Goal: Task Accomplishment & Management: Use online tool/utility

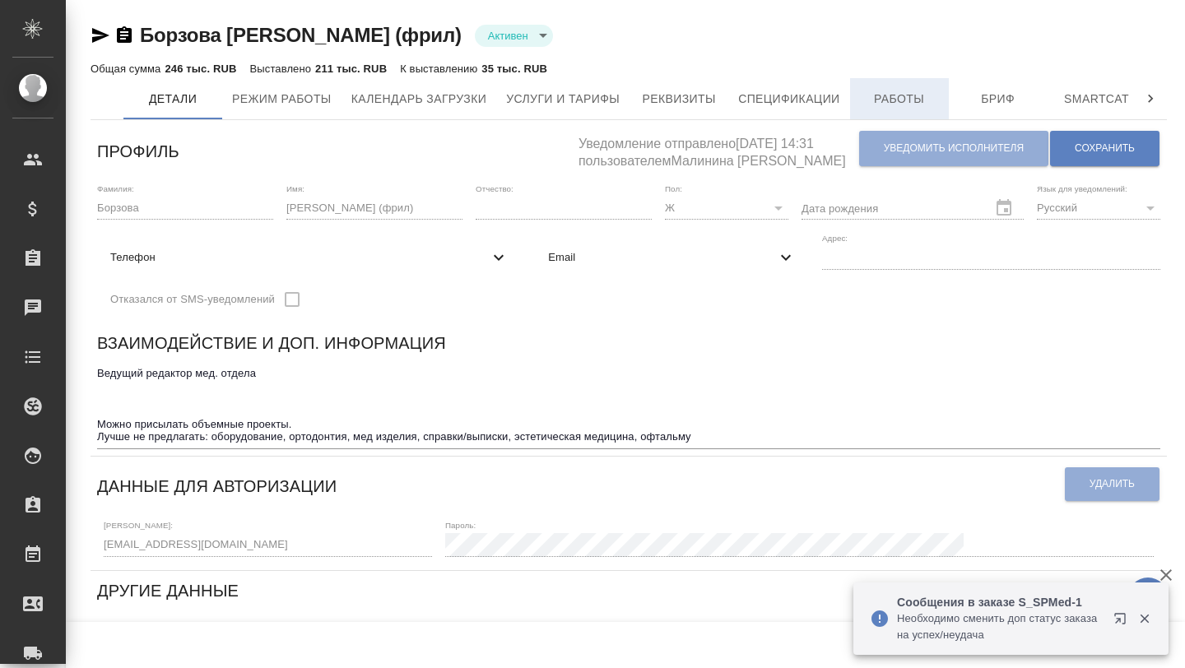
click at [904, 94] on span "Работы" at bounding box center [899, 99] width 79 height 21
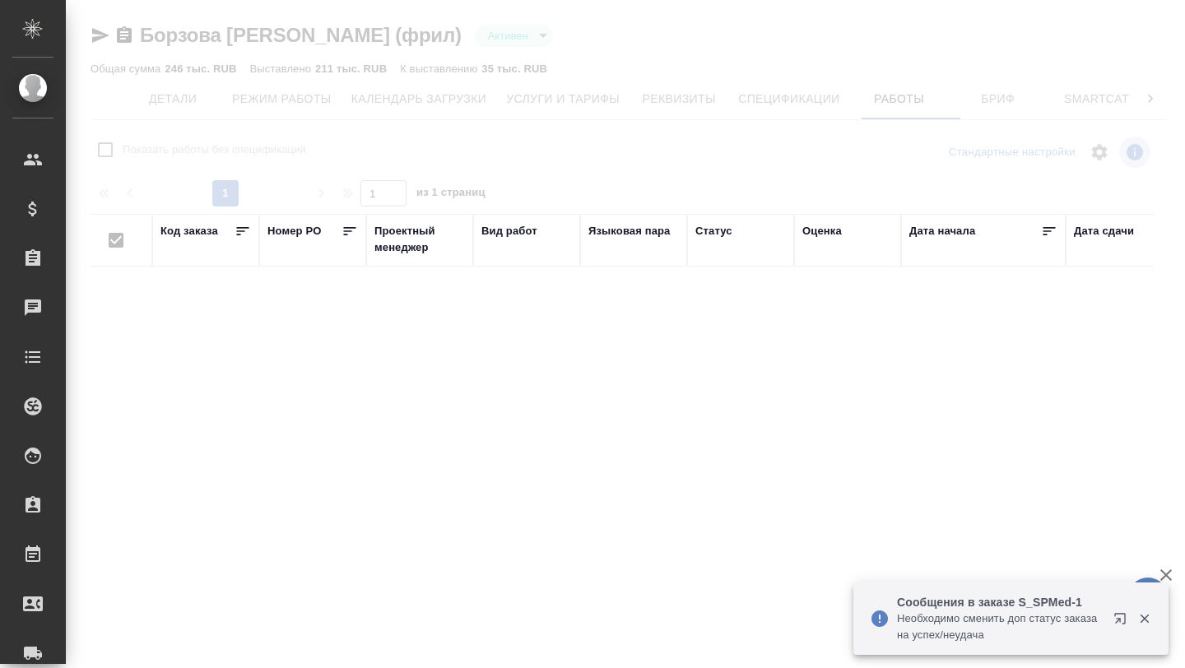
checkbox input "false"
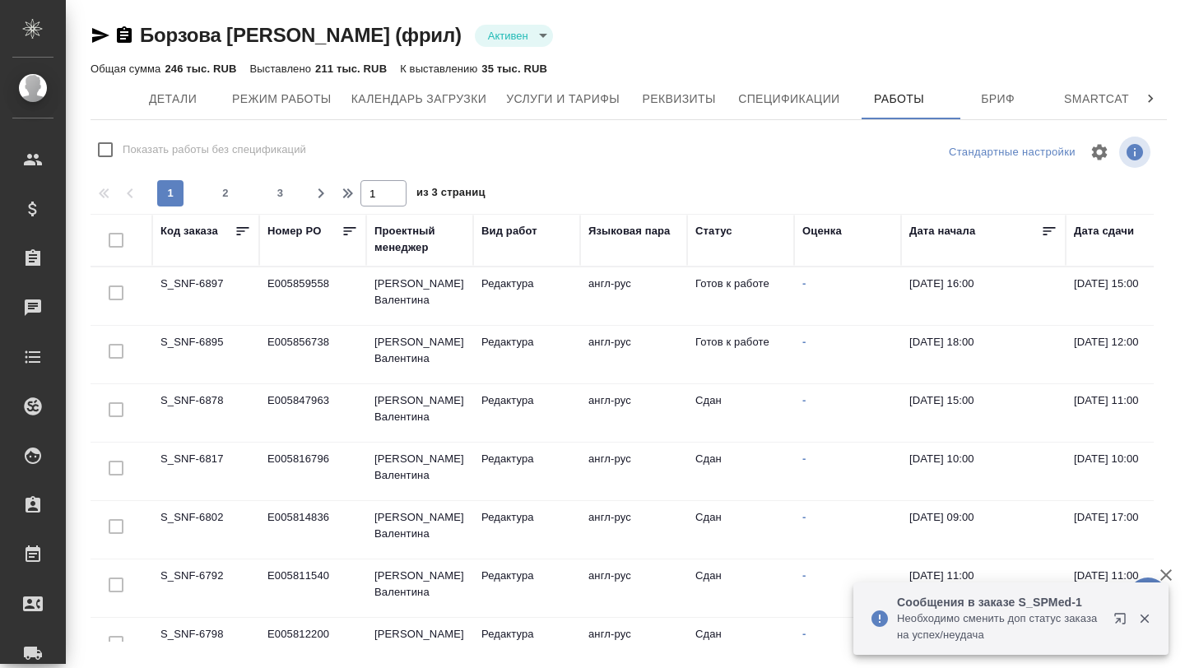
click at [186, 278] on td "S_SNF-6897" at bounding box center [205, 297] width 107 height 58
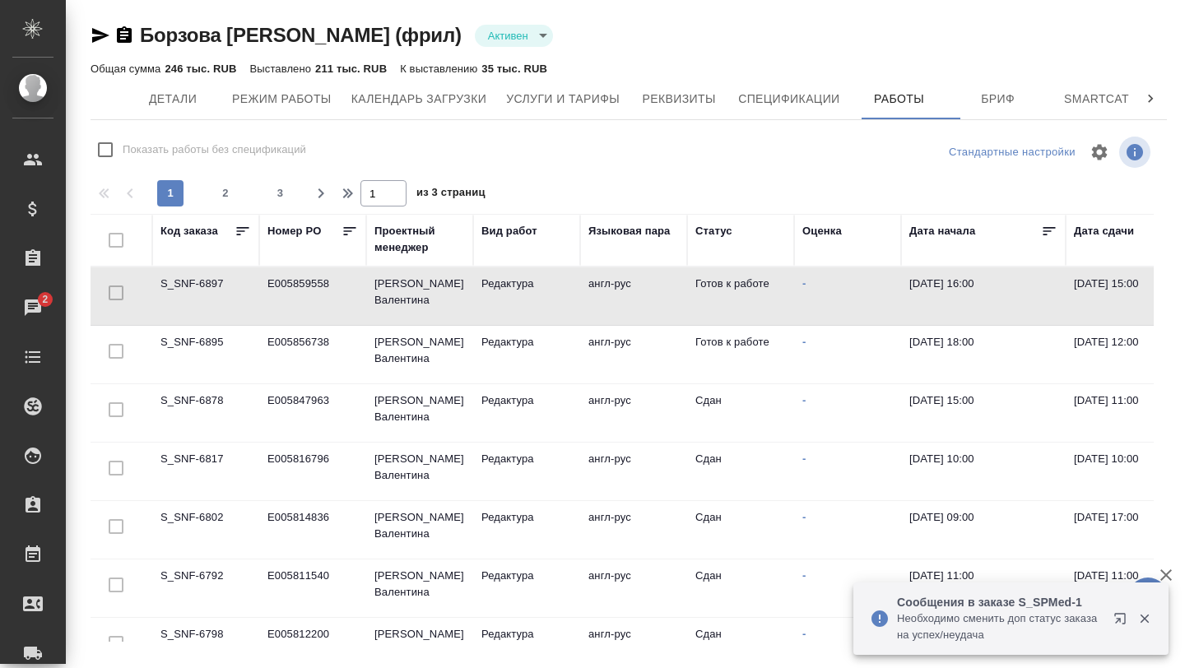
click at [186, 278] on td "S_SNF-6897" at bounding box center [205, 297] width 107 height 58
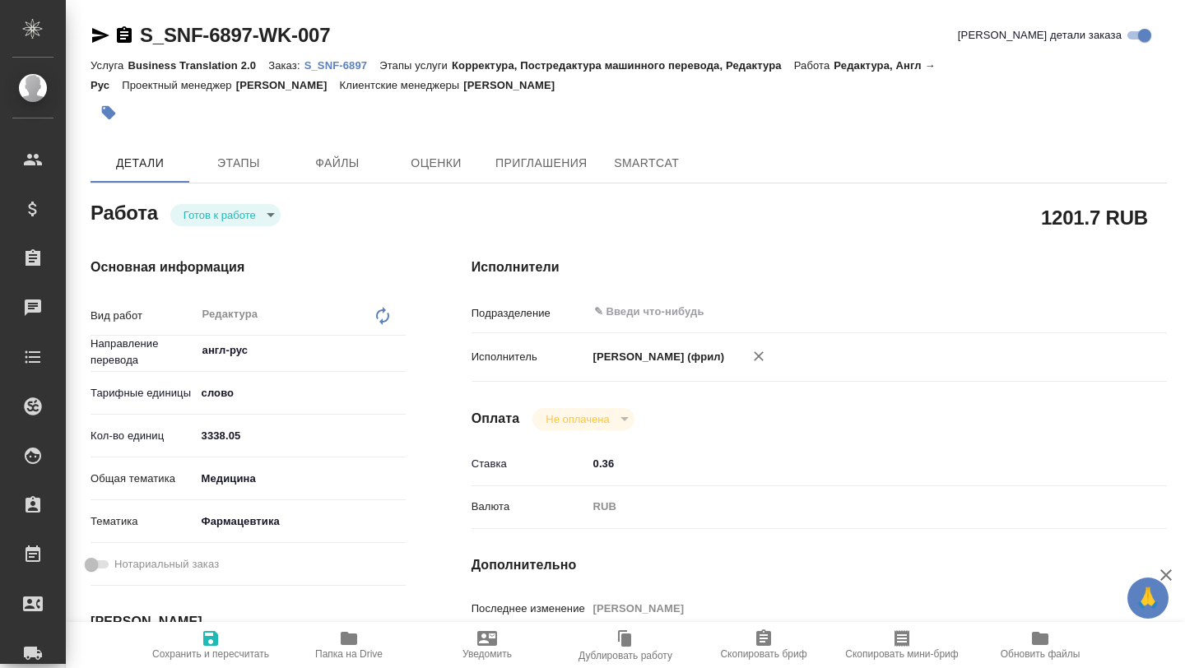
type textarea "x"
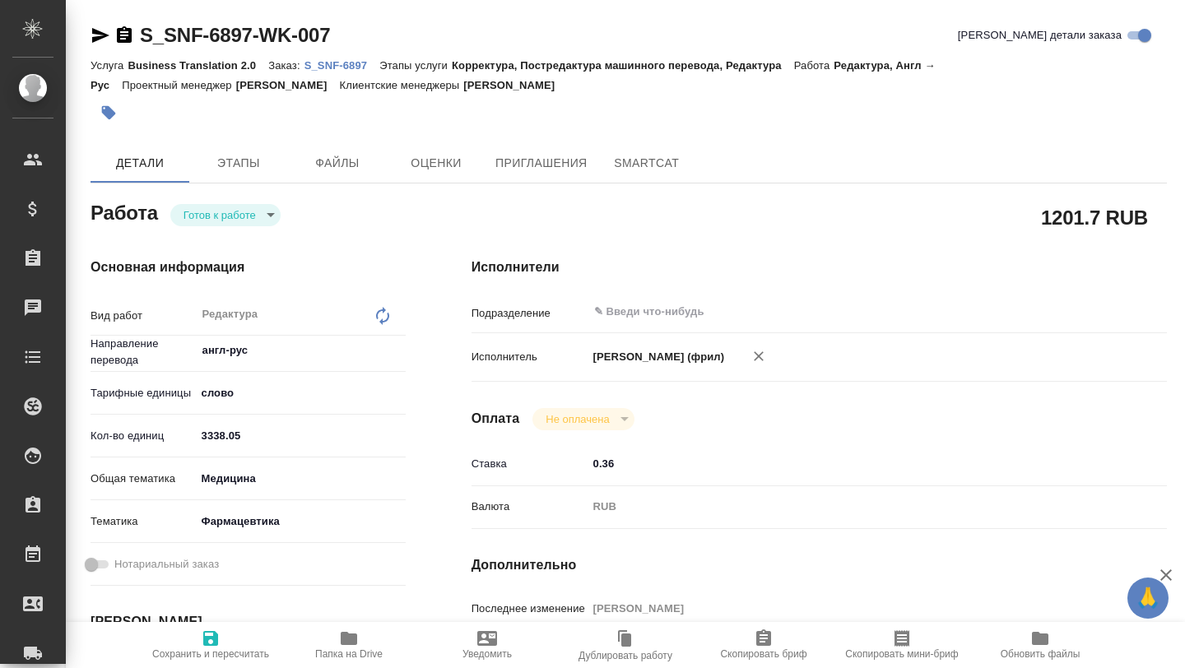
type textarea "x"
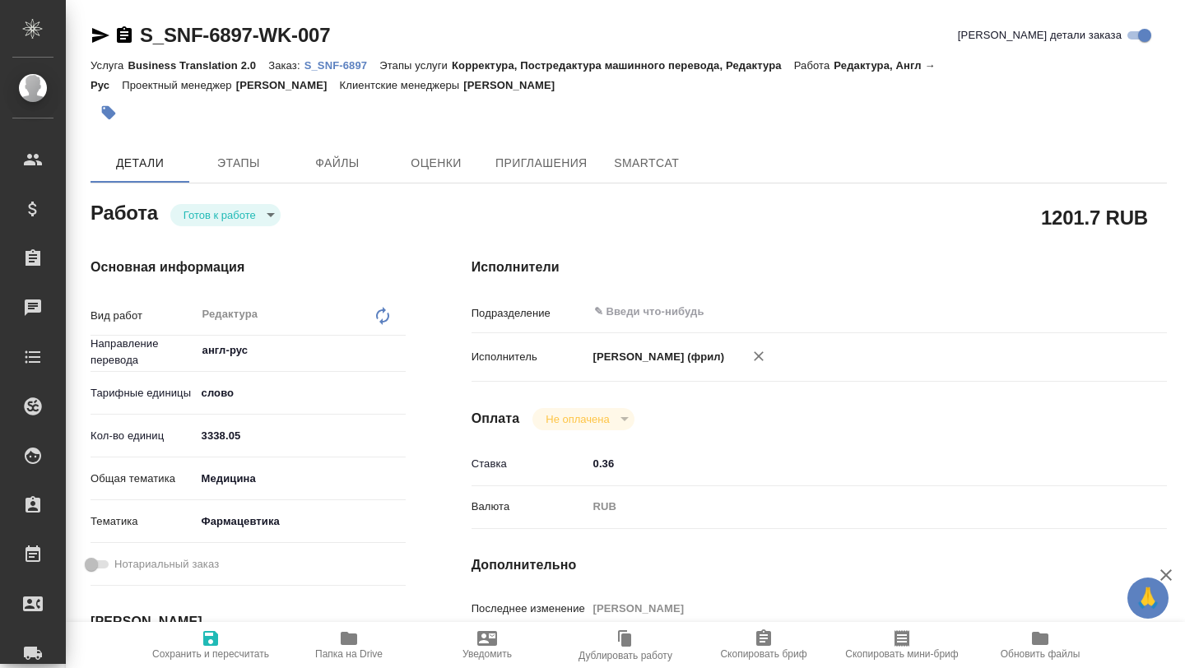
type textarea "x"
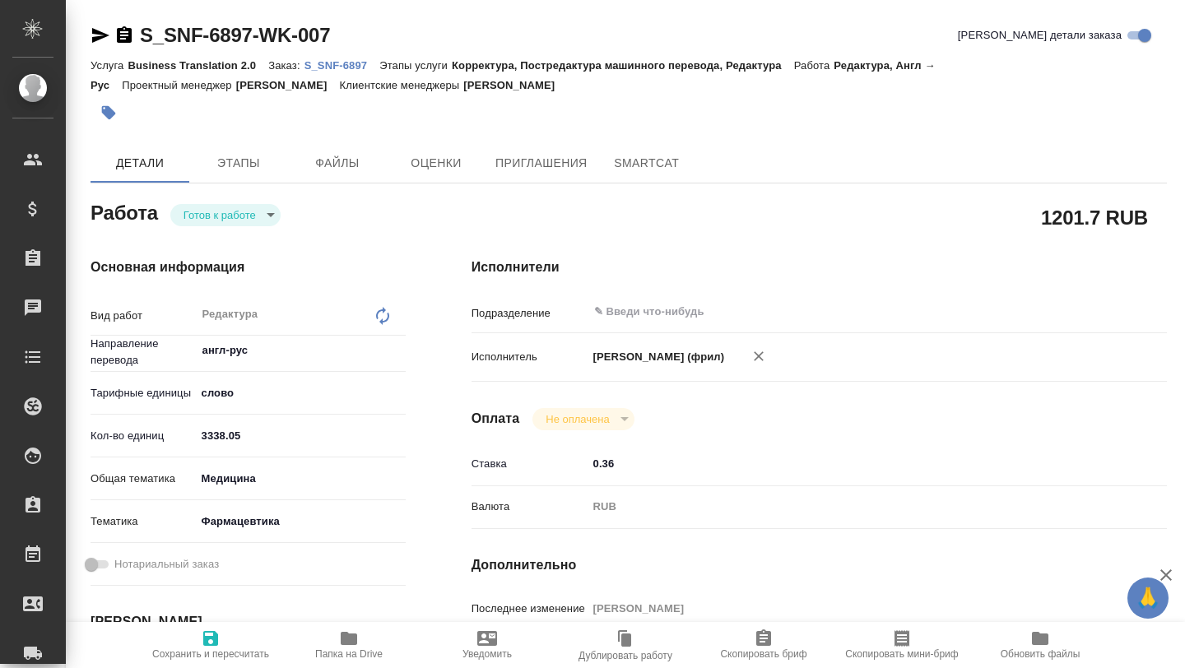
type textarea "x"
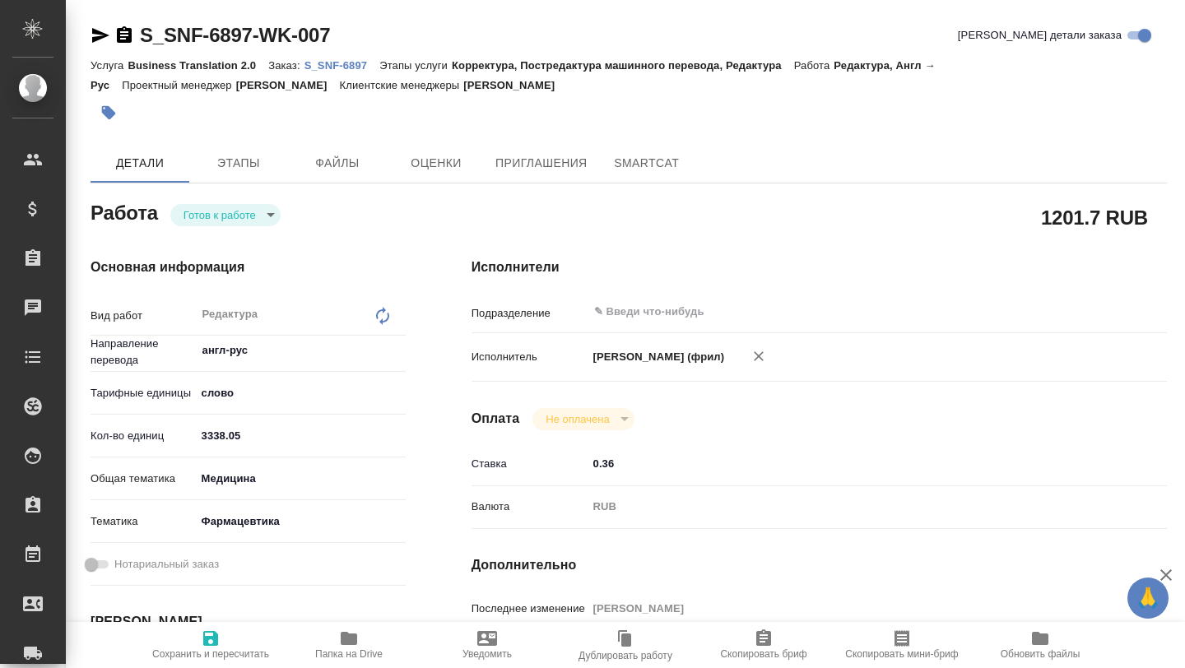
type textarea "x"
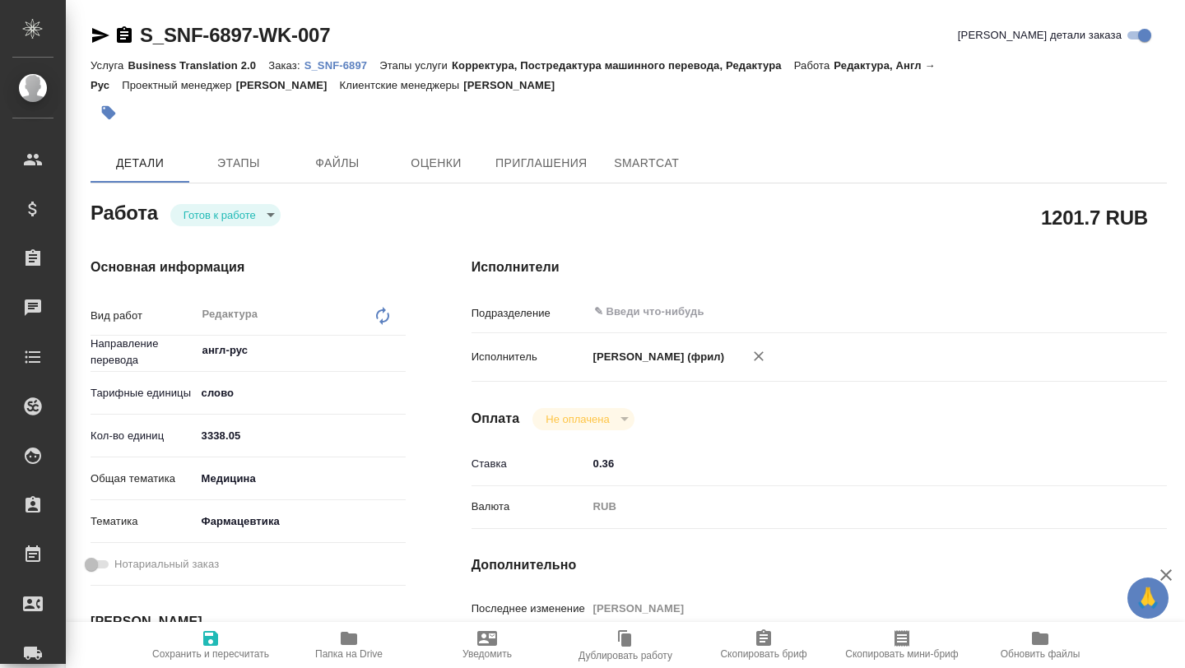
type textarea "x"
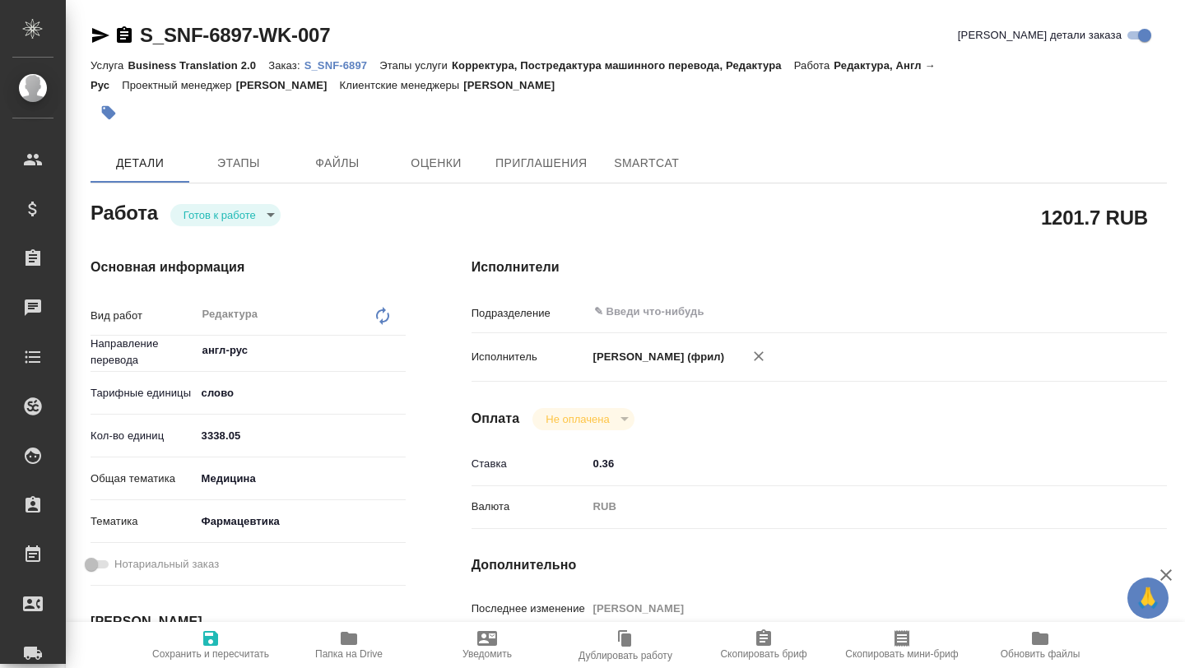
type textarea "x"
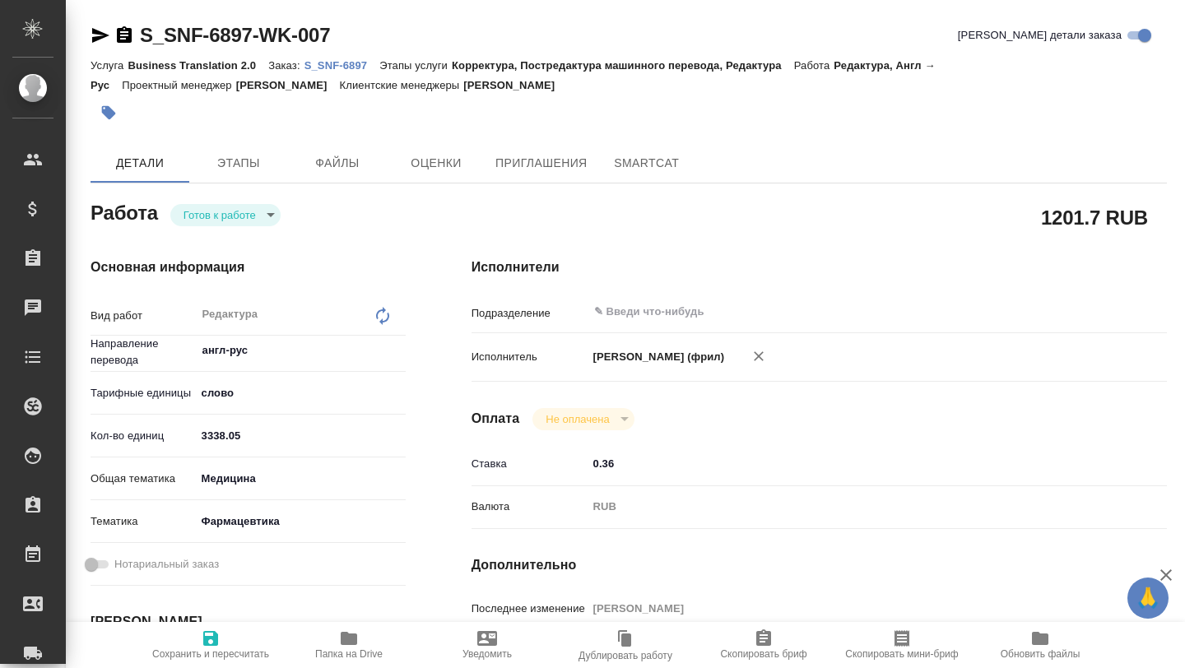
type textarea "x"
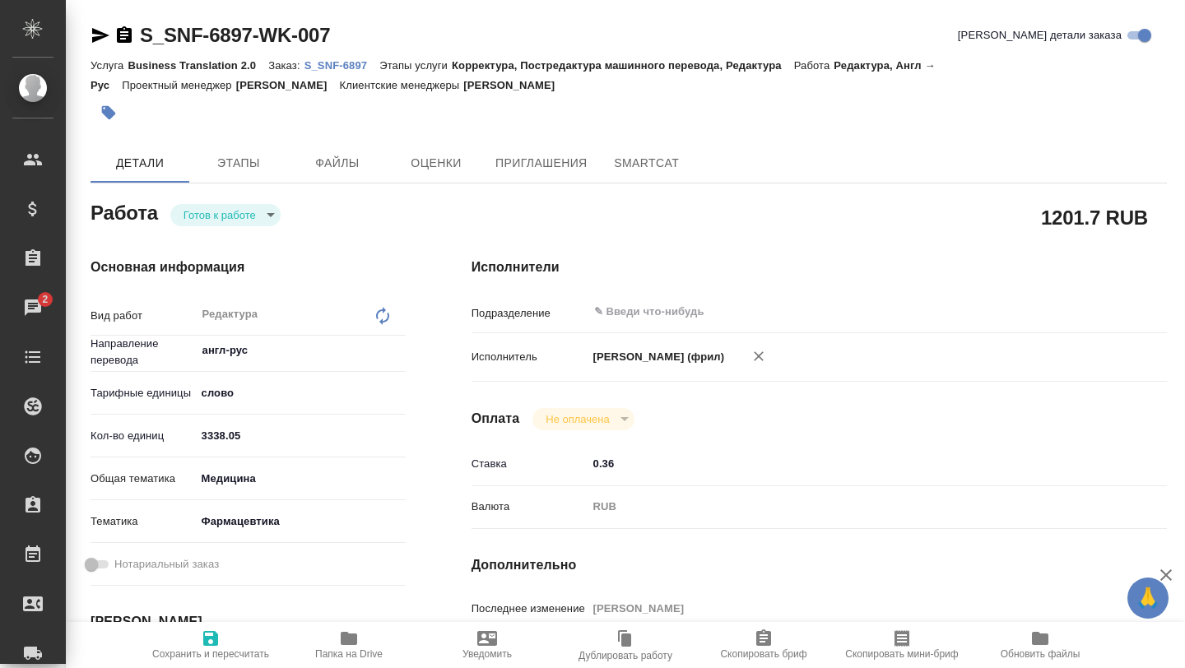
click at [347, 640] on icon "button" at bounding box center [349, 638] width 16 height 13
